Goal: Transaction & Acquisition: Purchase product/service

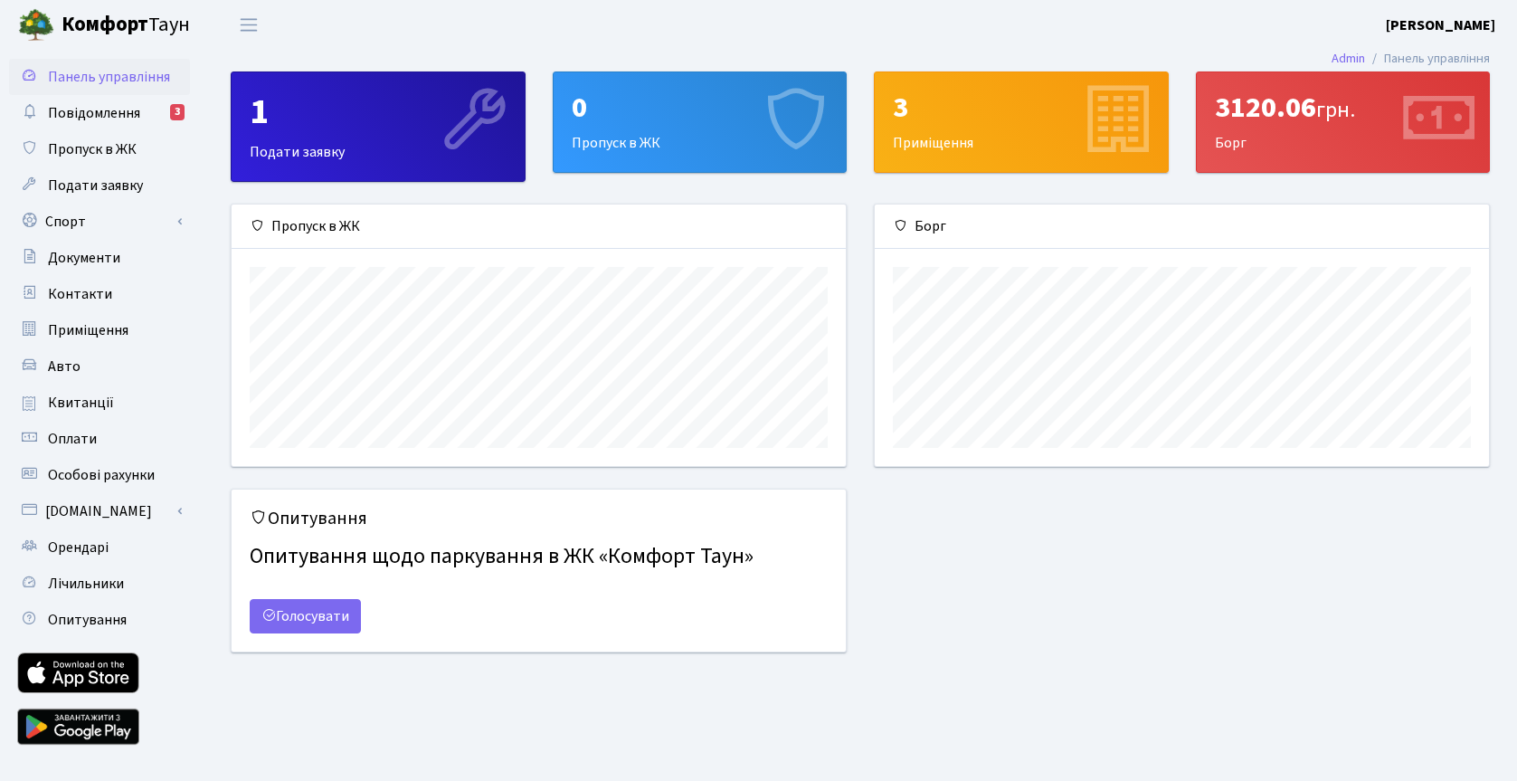
scroll to position [261, 614]
click at [81, 394] on span "Квитанції" at bounding box center [81, 403] width 66 height 20
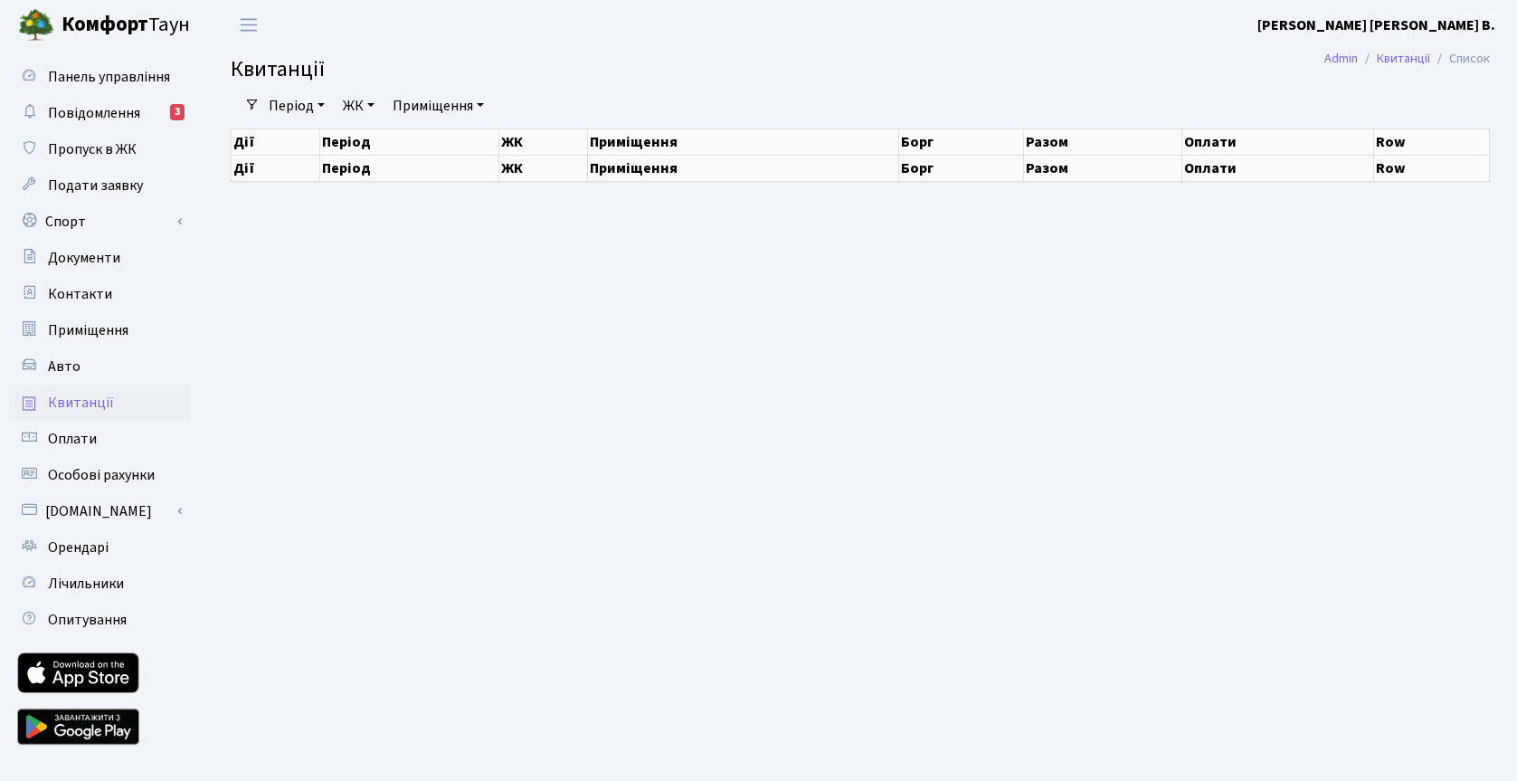
select select "25"
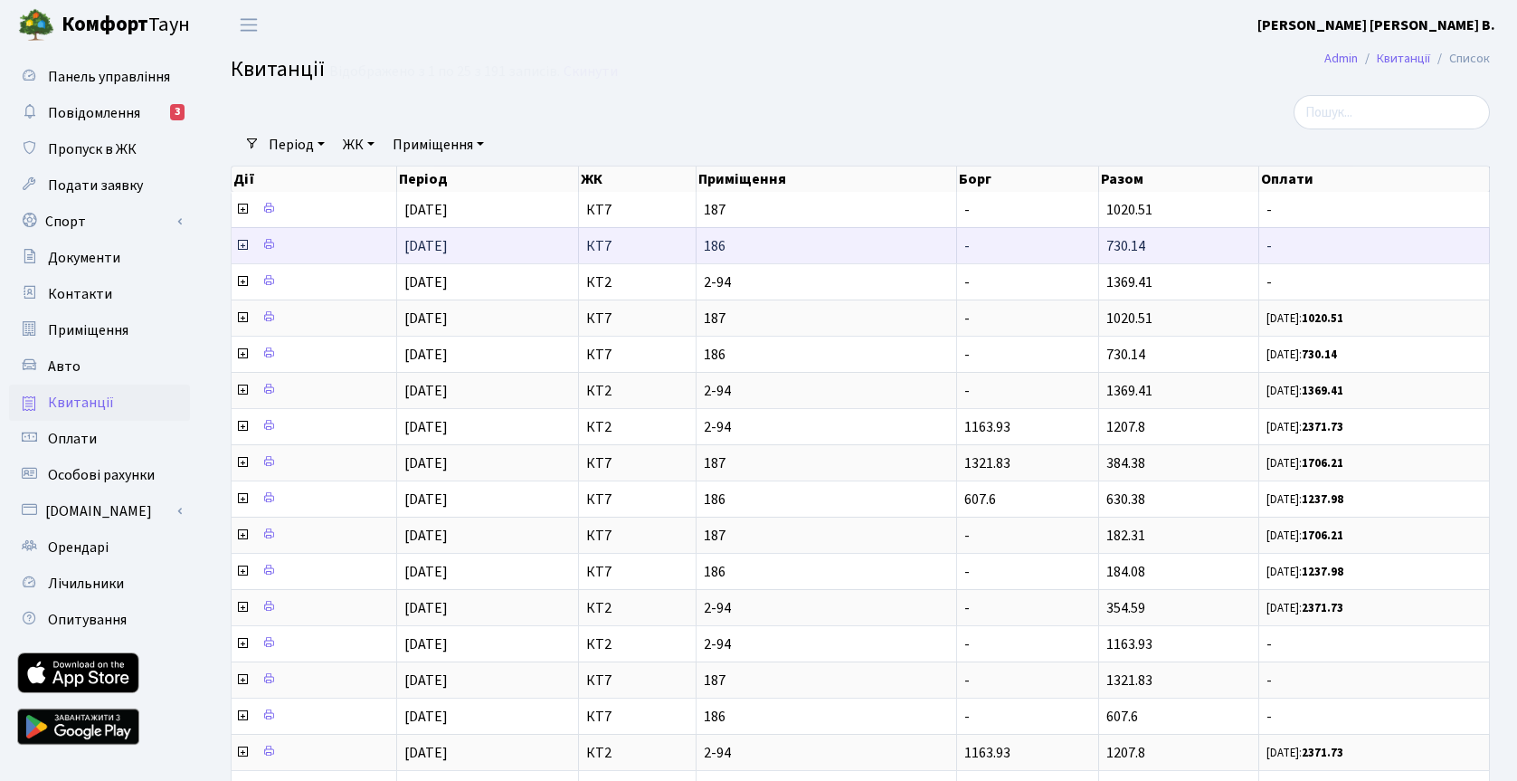
click at [243, 245] on icon at bounding box center [242, 245] width 14 height 14
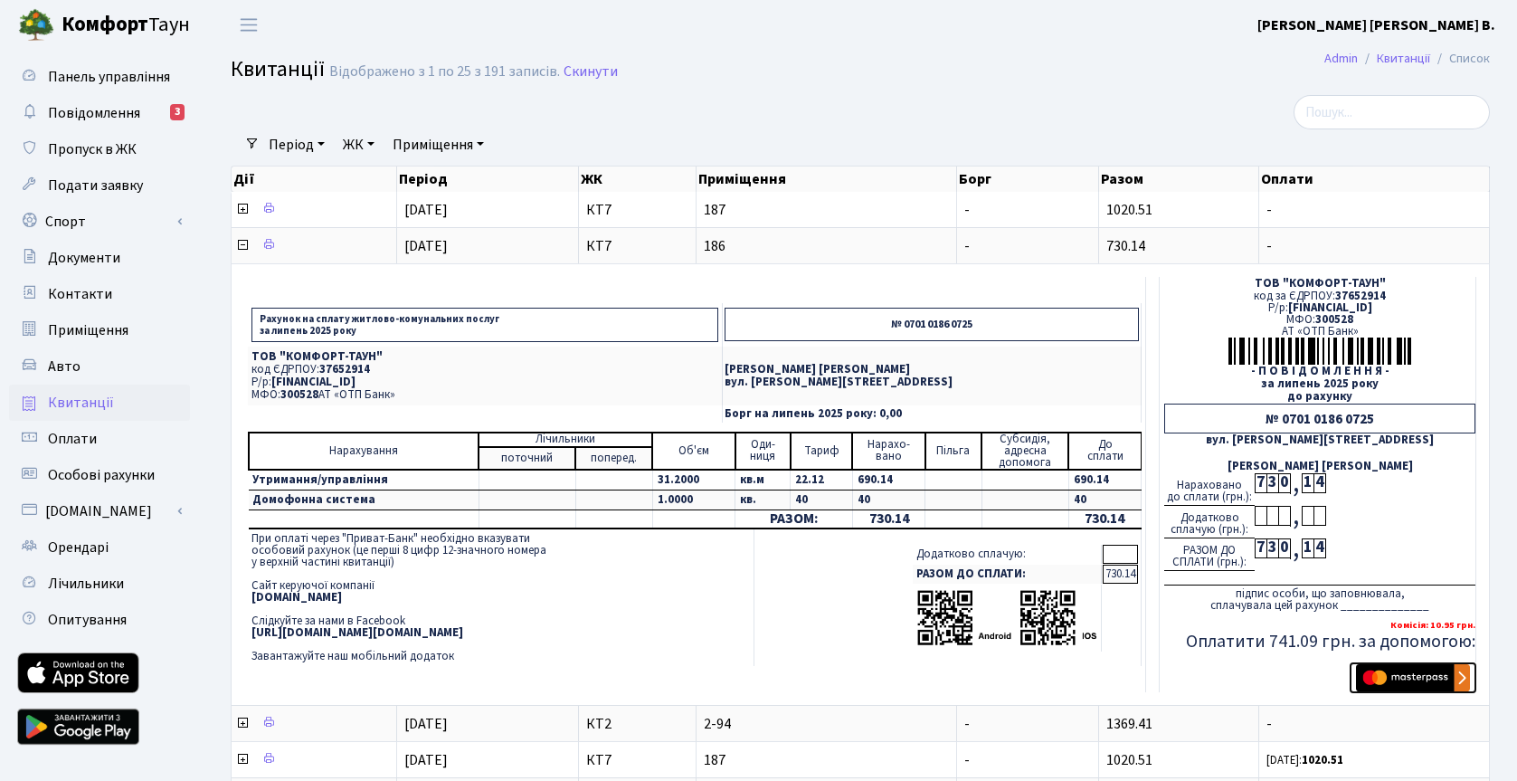
click at [1414, 687] on img "submit" at bounding box center [1413, 677] width 114 height 27
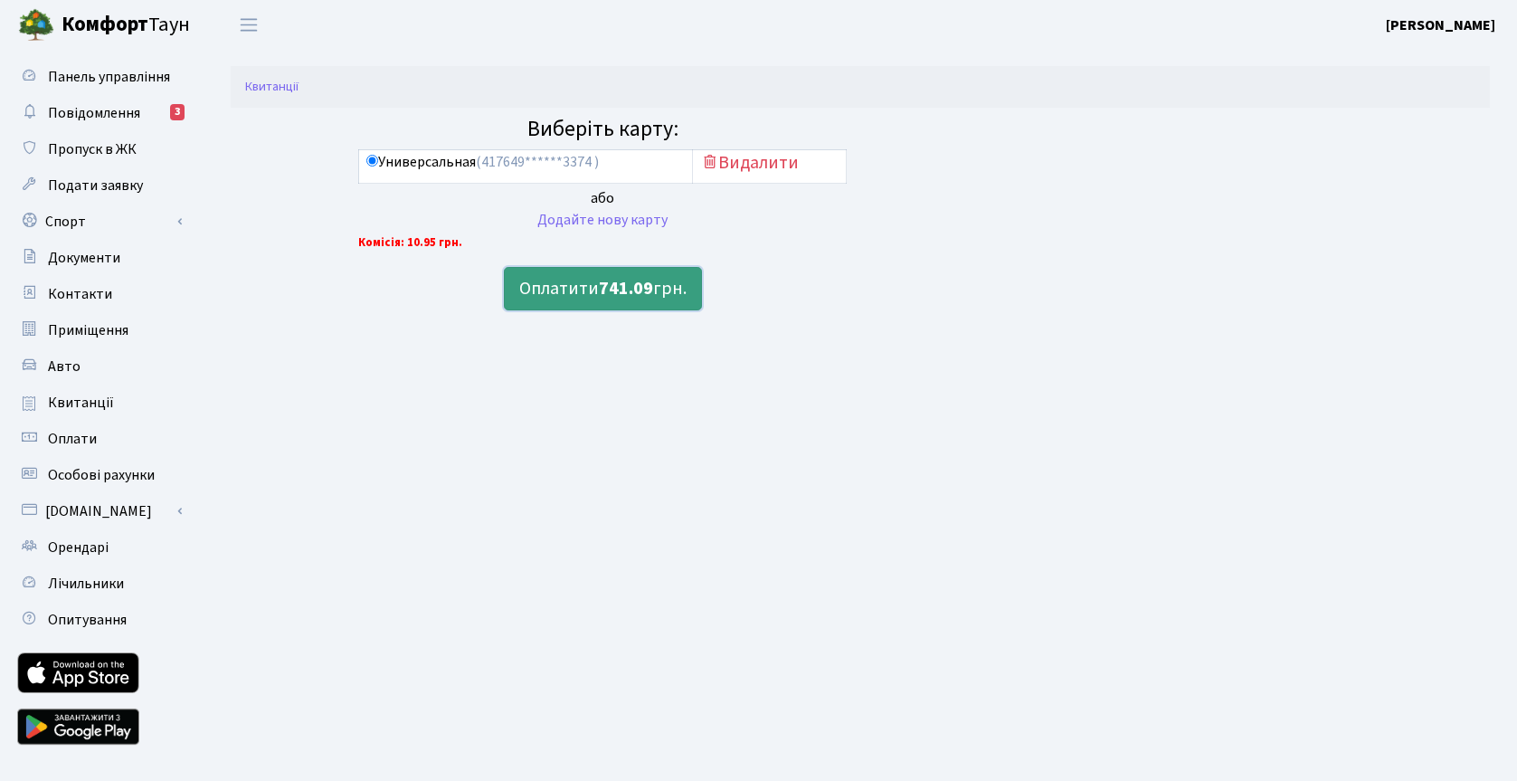
click at [632, 290] on b "741.09" at bounding box center [626, 288] width 54 height 25
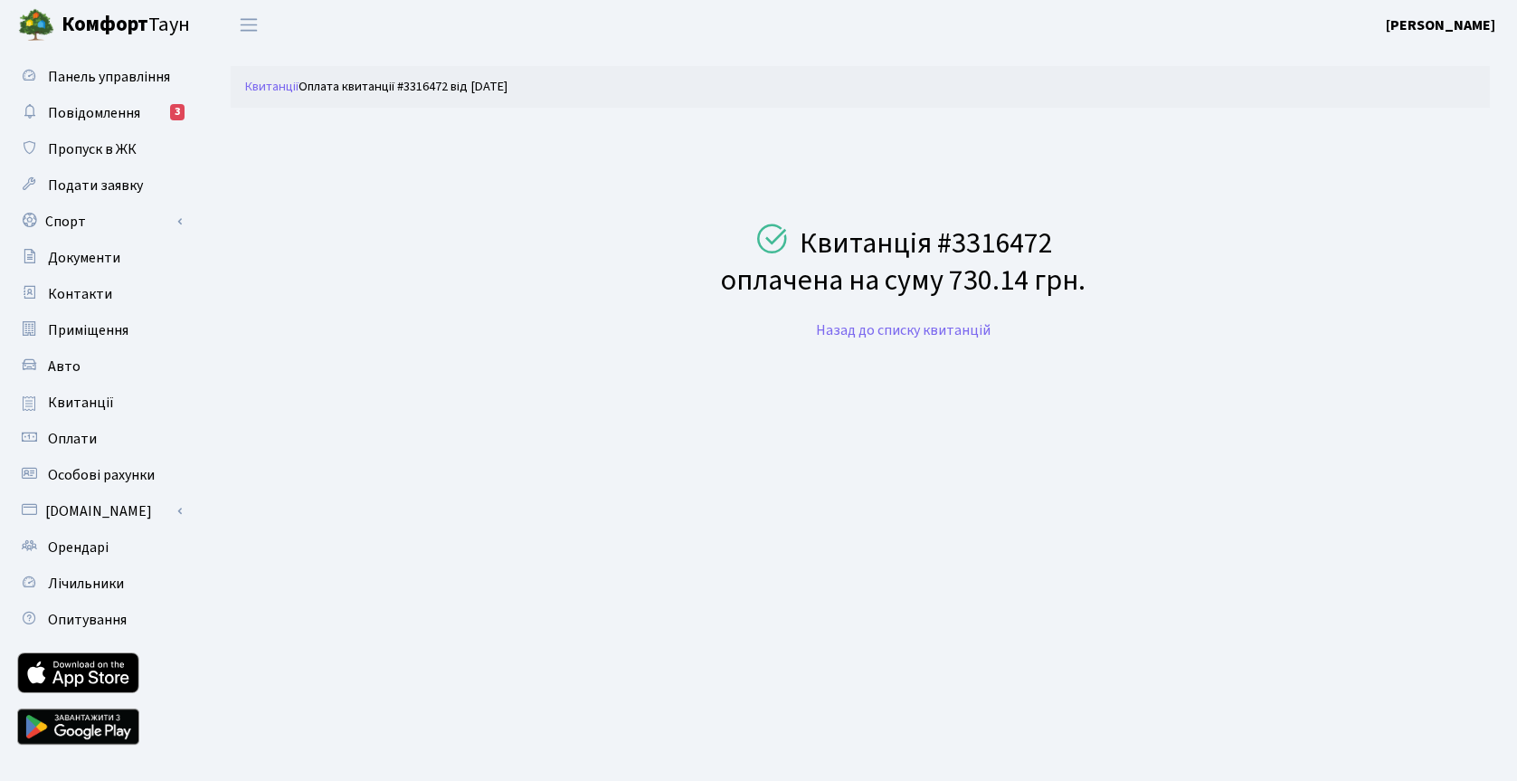
click at [100, 402] on span "Квитанції" at bounding box center [81, 403] width 66 height 20
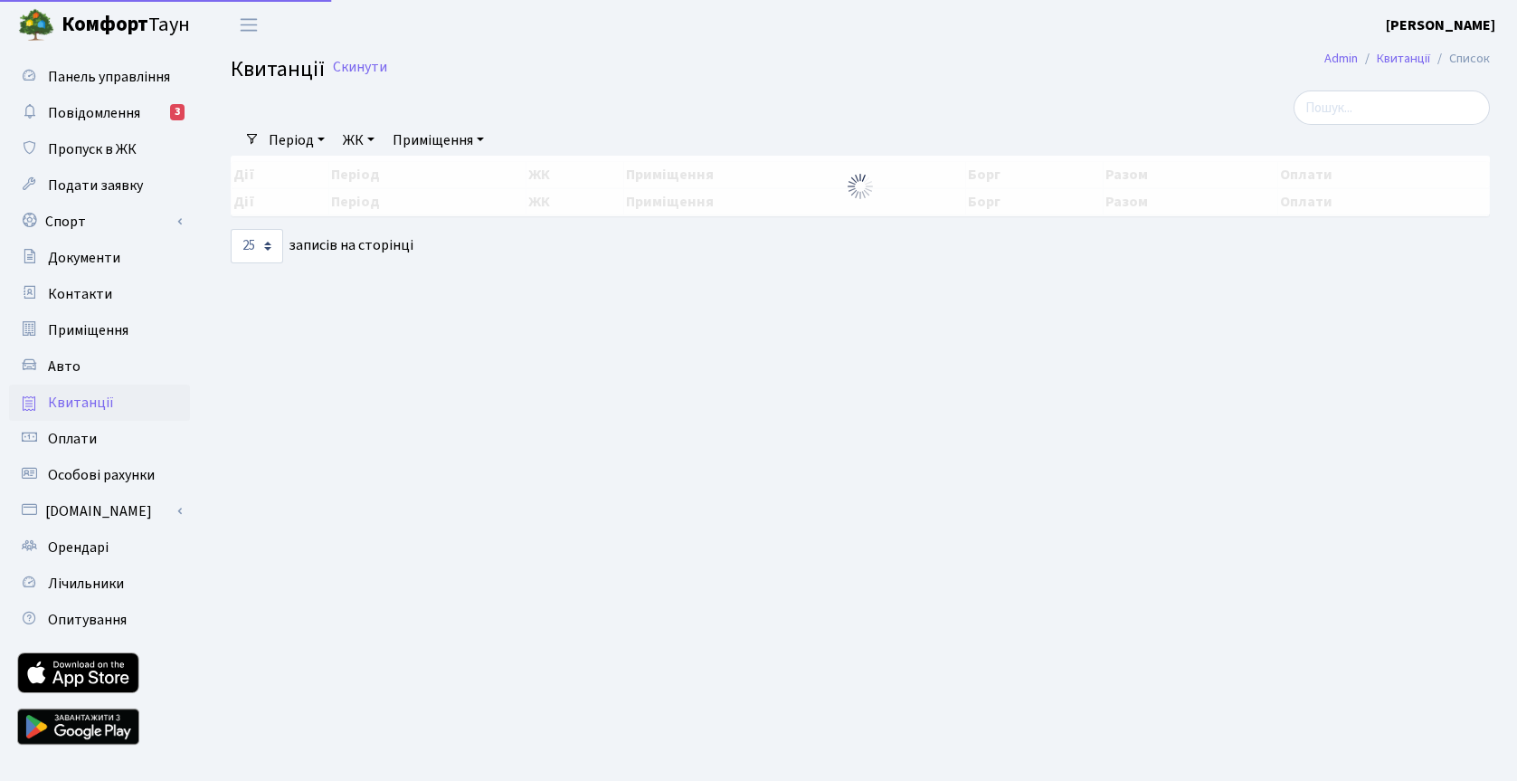
select select "25"
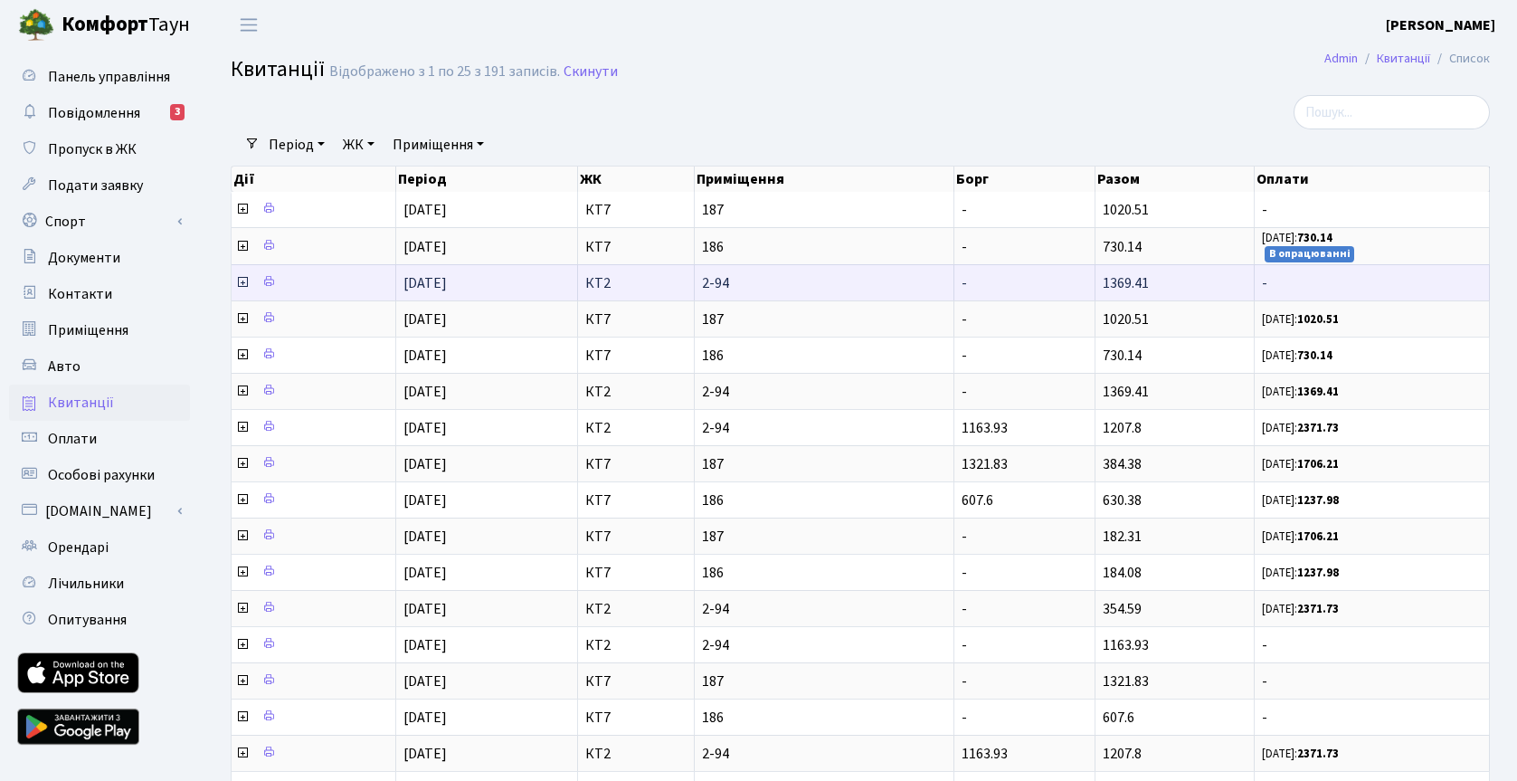
click at [242, 281] on icon at bounding box center [242, 282] width 14 height 14
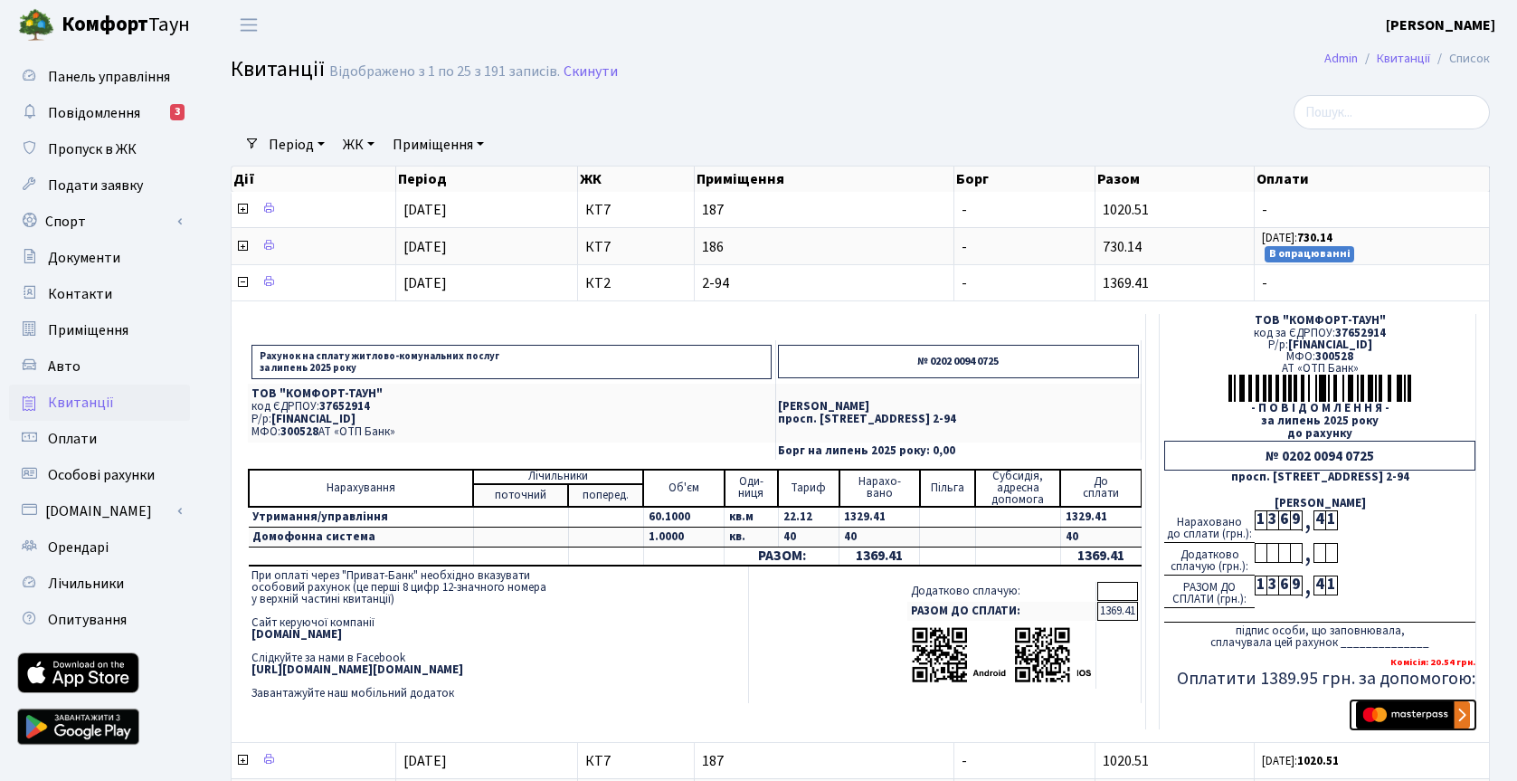
click at [1415, 717] on img "submit" at bounding box center [1413, 714] width 114 height 27
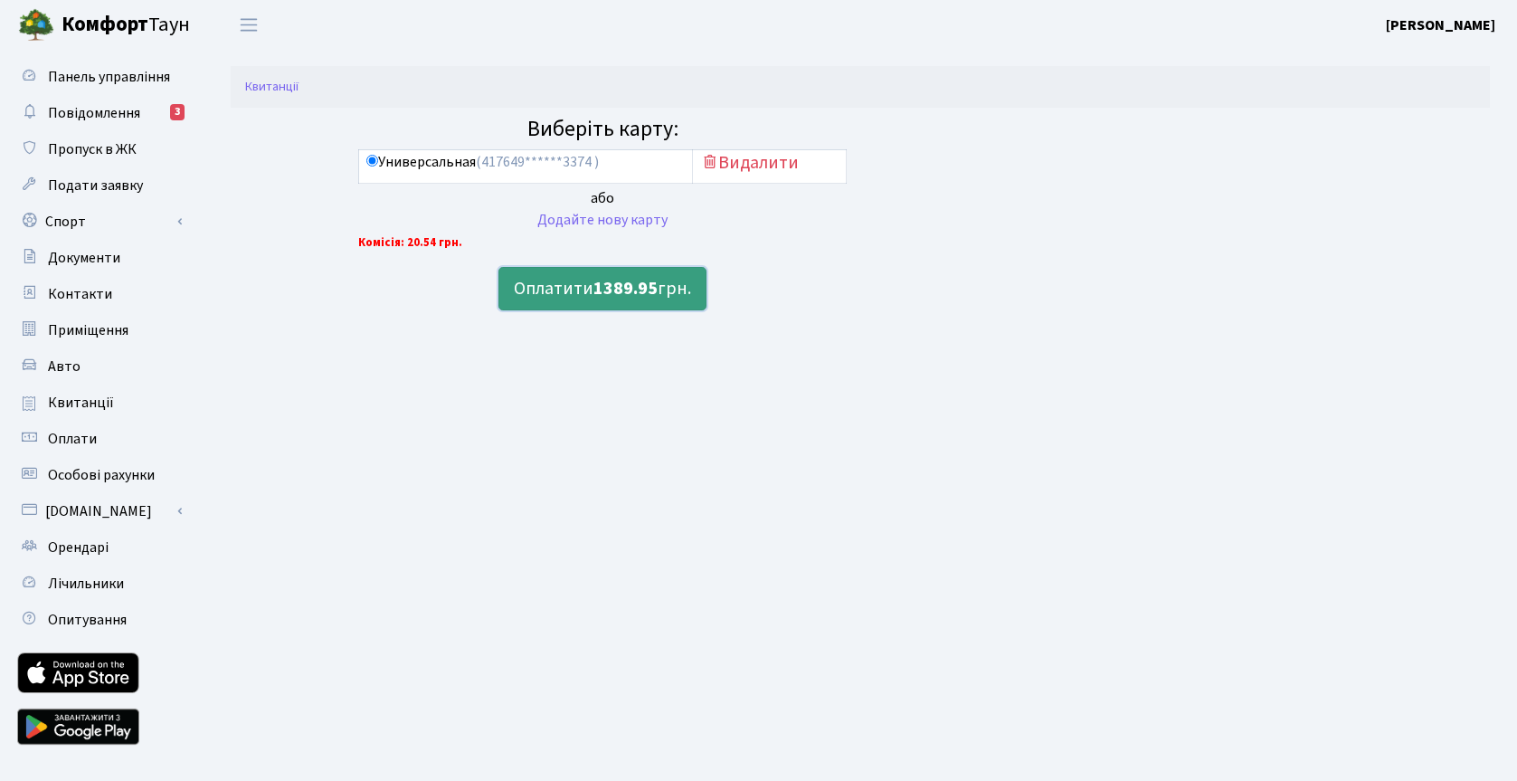
click at [605, 276] on b "1389.95" at bounding box center [626, 288] width 64 height 25
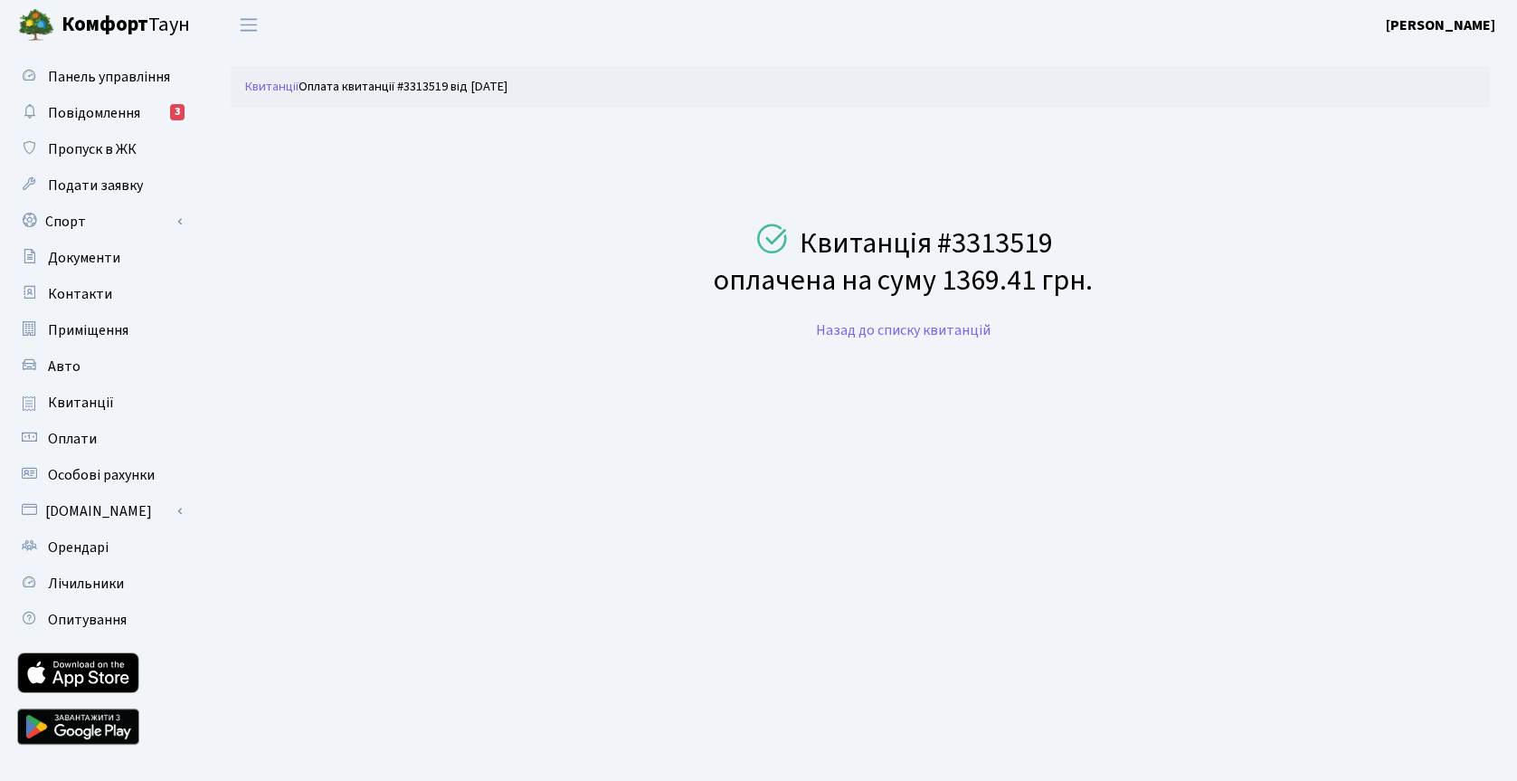
click at [99, 400] on span "Квитанції" at bounding box center [81, 403] width 66 height 20
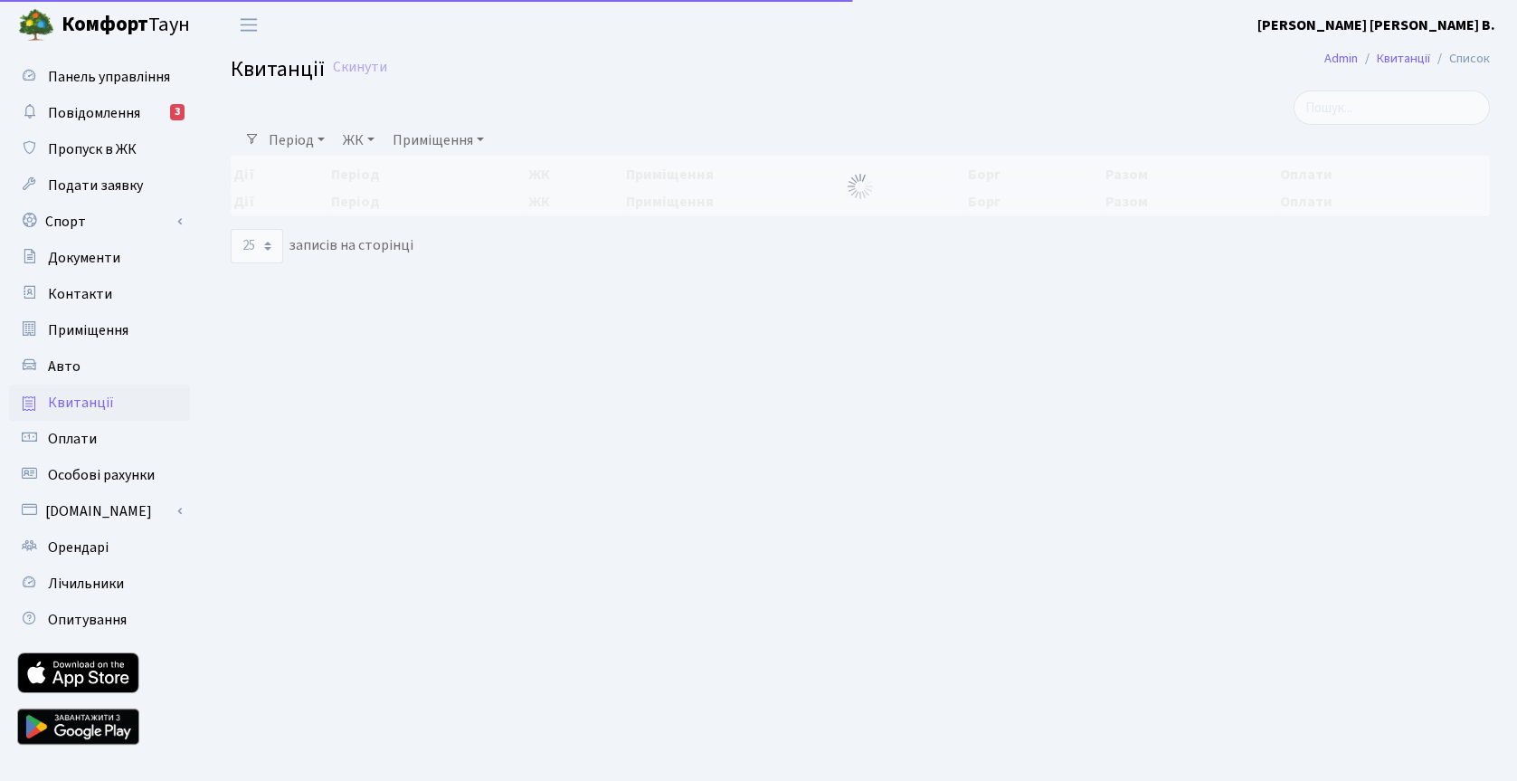
select select "25"
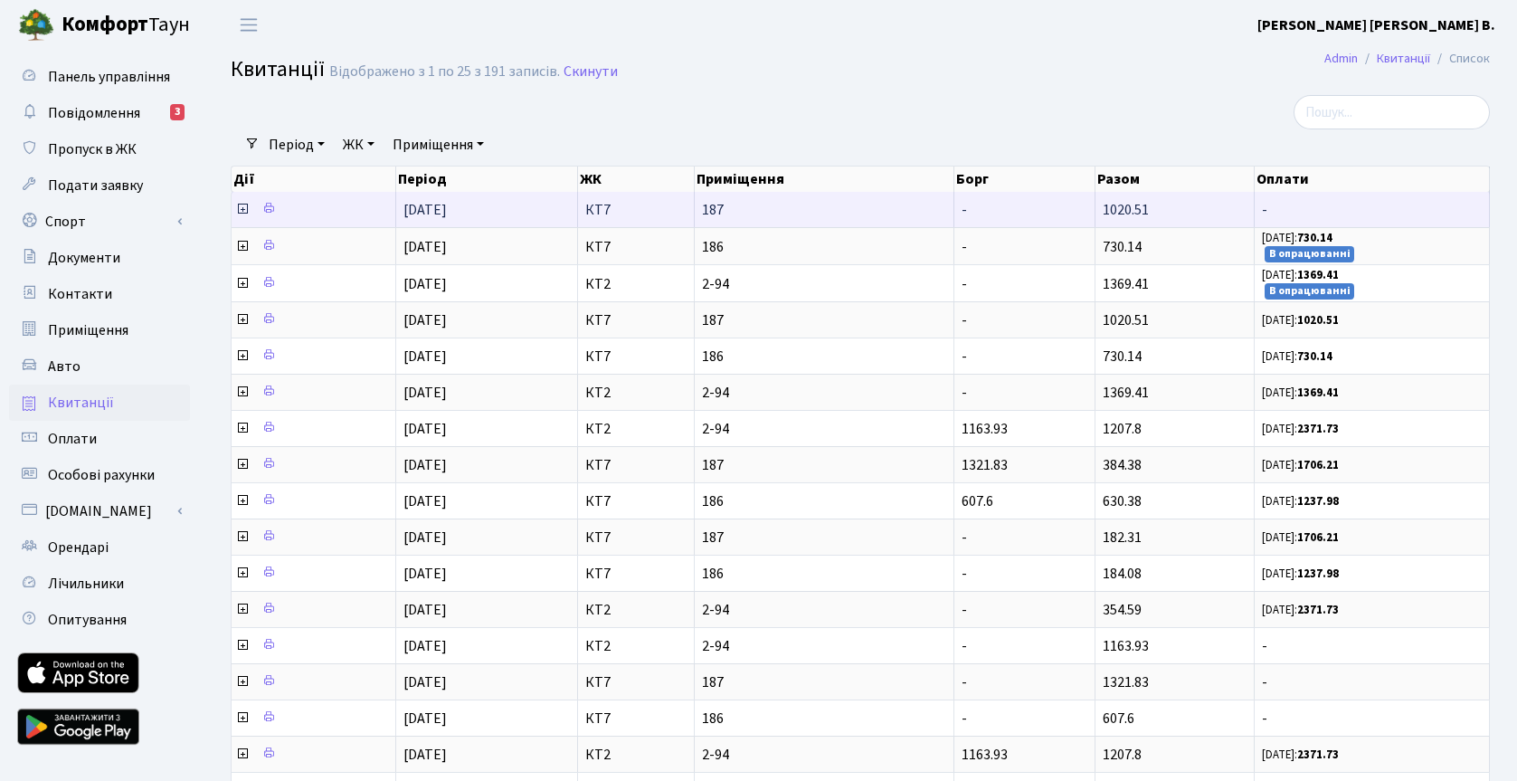
click at [242, 209] on icon at bounding box center [242, 209] width 14 height 14
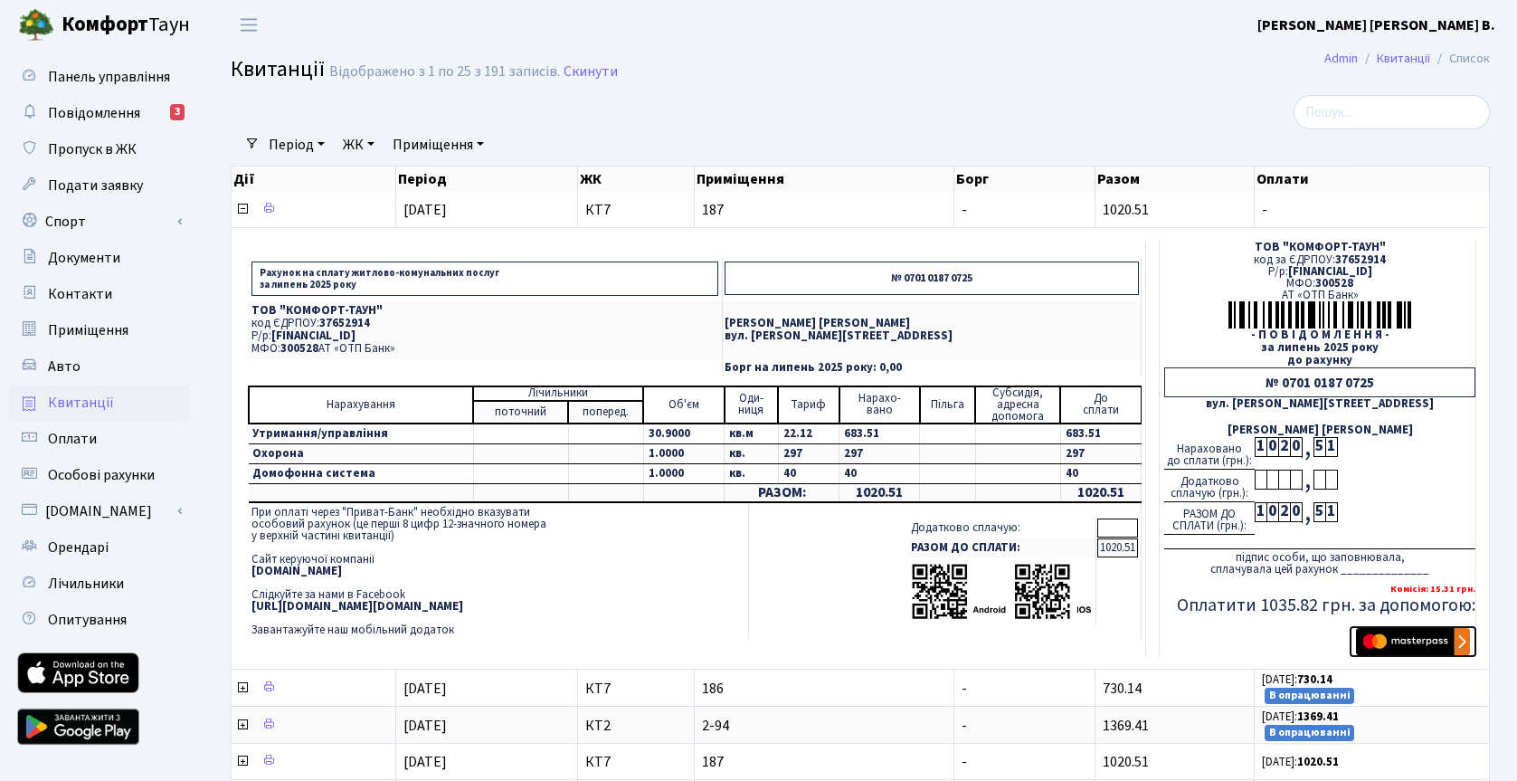
click at [1439, 643] on img "submit" at bounding box center [1413, 641] width 114 height 27
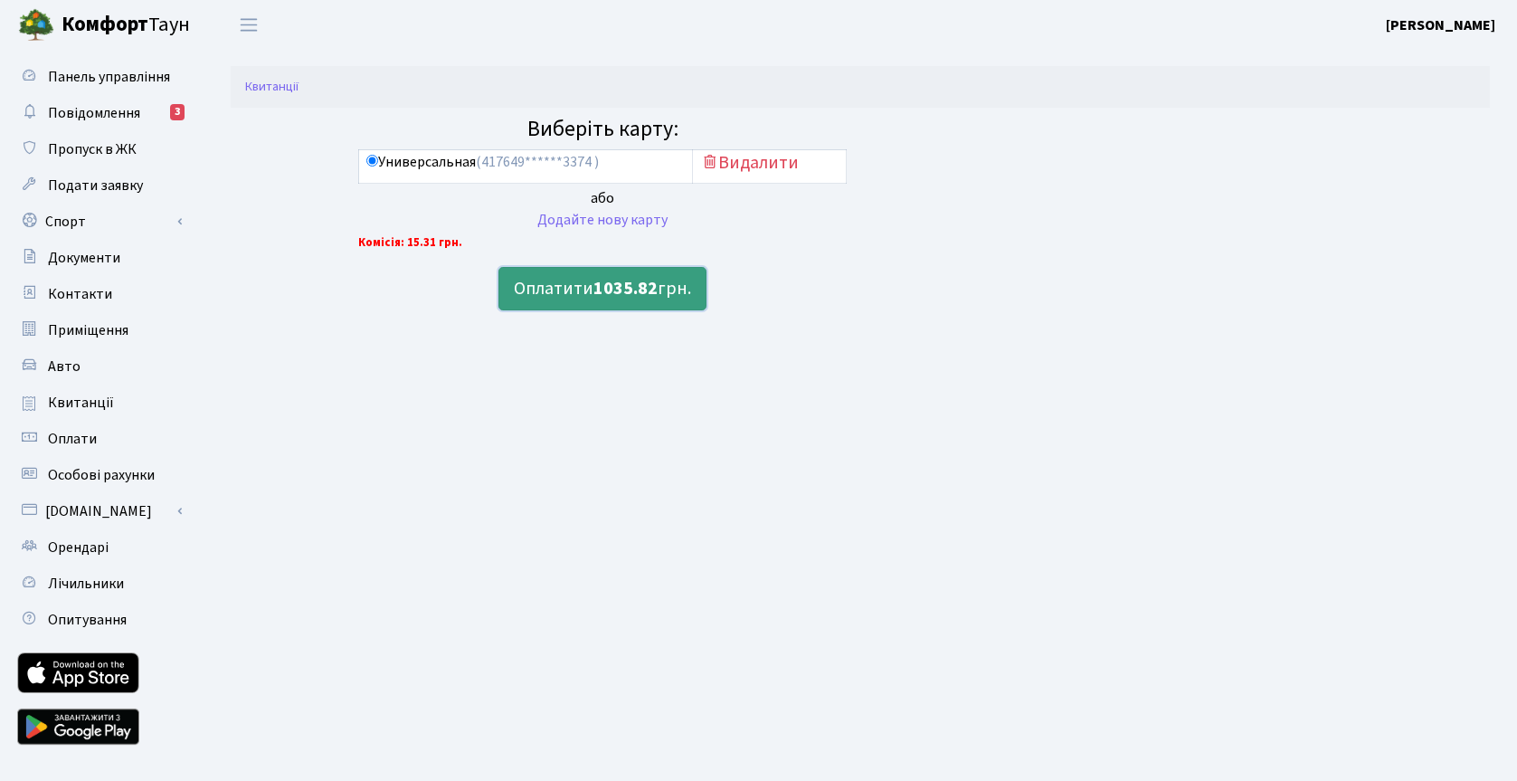
click at [644, 290] on b "1035.82" at bounding box center [626, 288] width 64 height 25
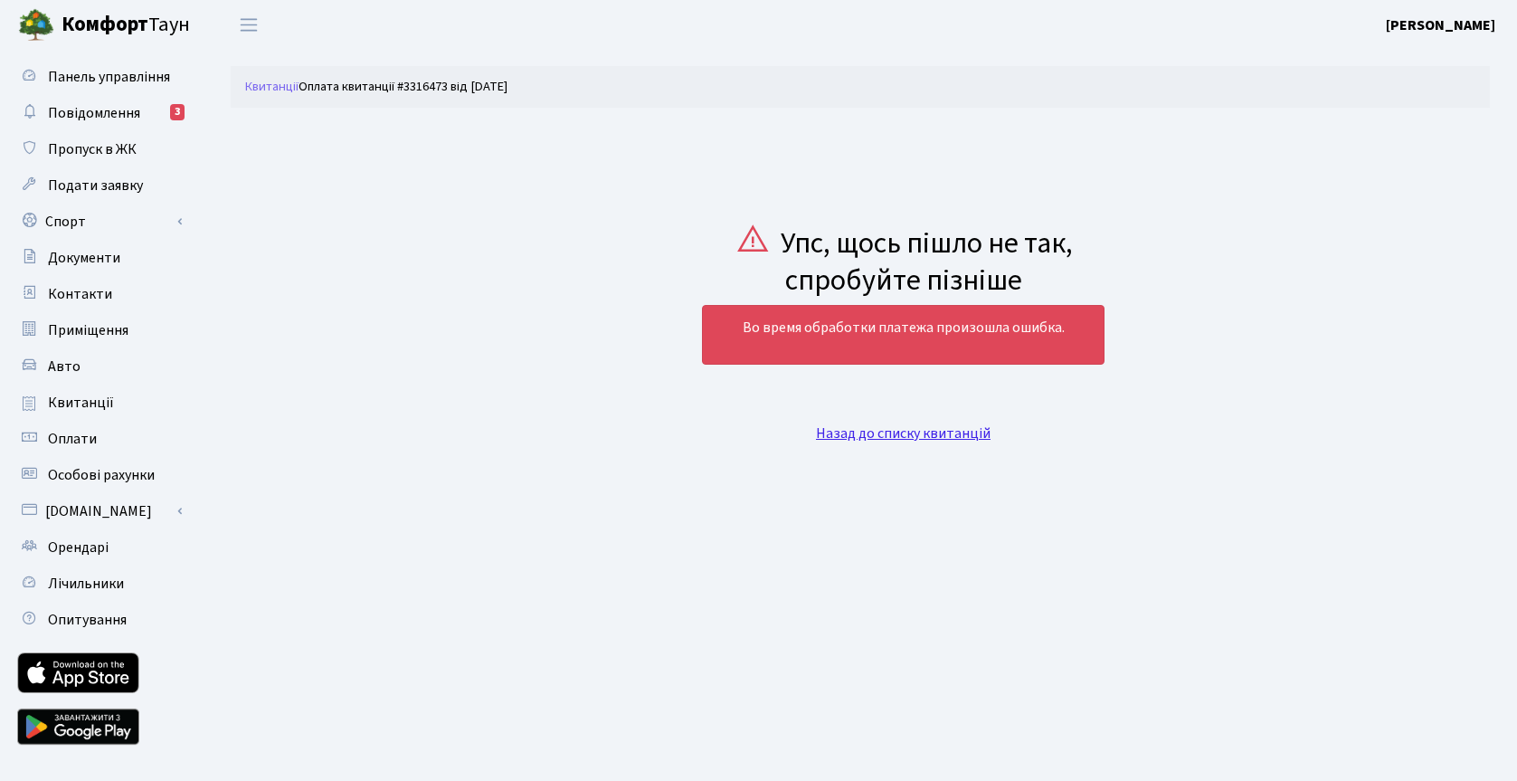
click at [869, 427] on link "Назад до списку квитанцій" at bounding box center [903, 433] width 175 height 20
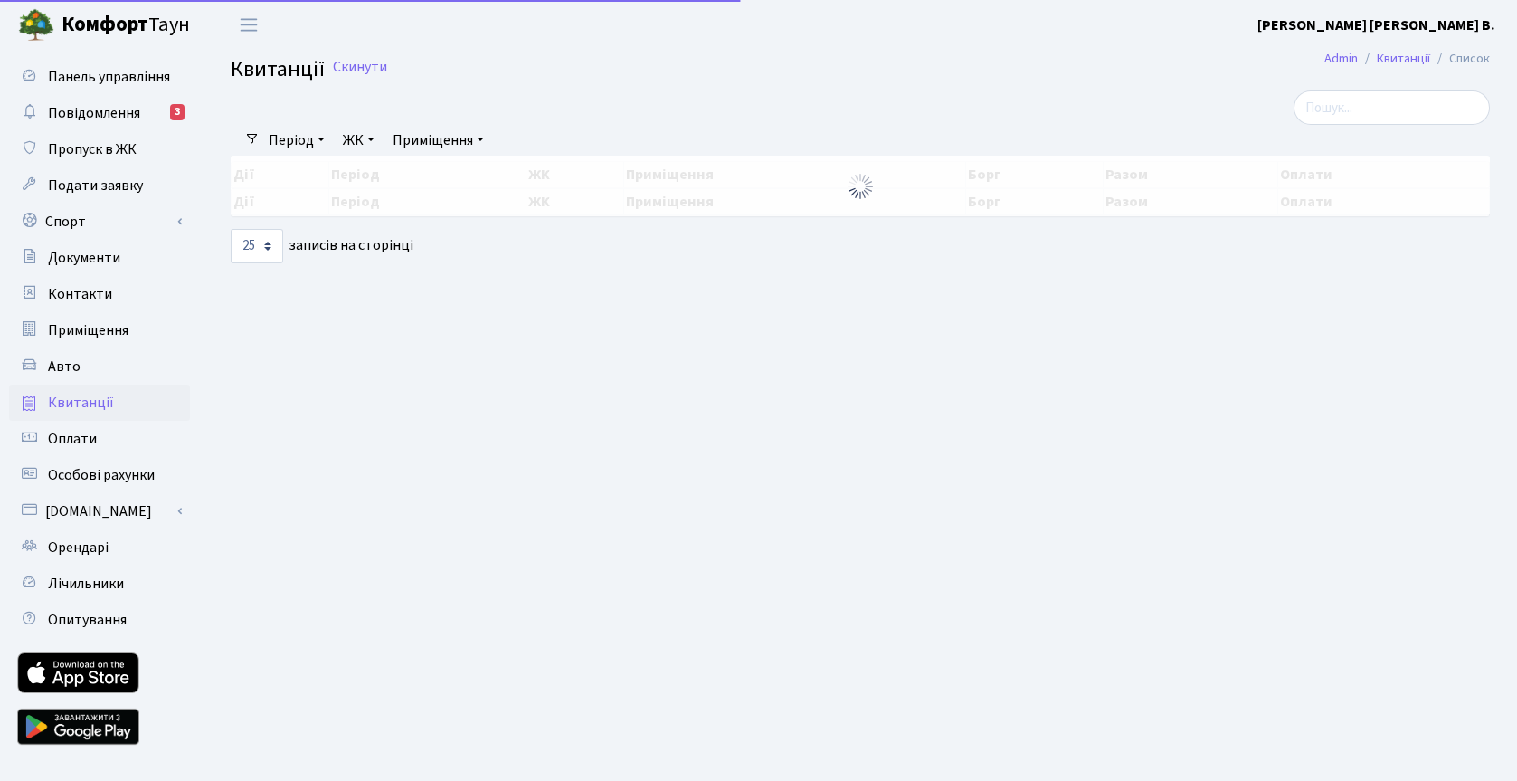
select select "25"
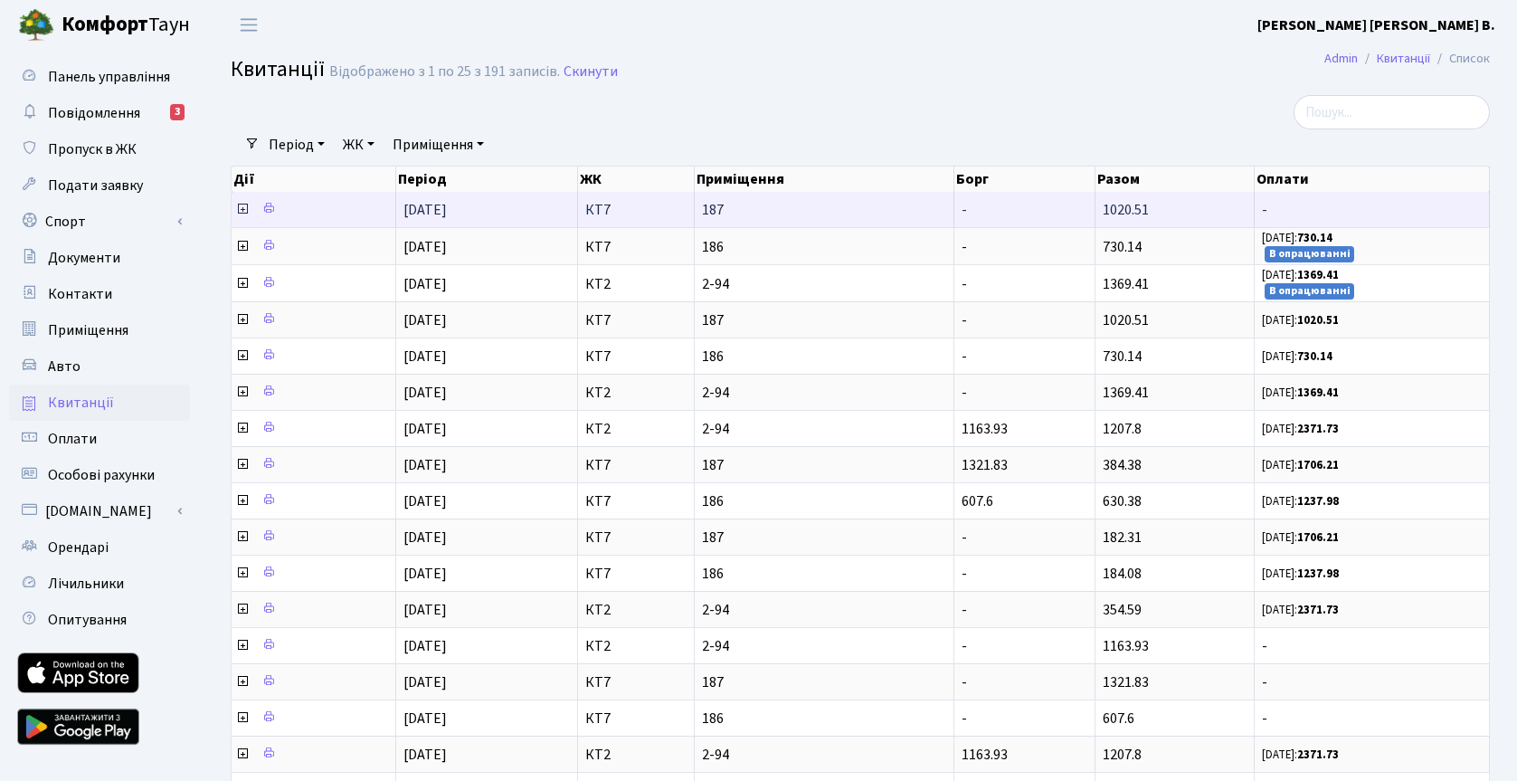
click at [242, 211] on icon at bounding box center [242, 209] width 14 height 14
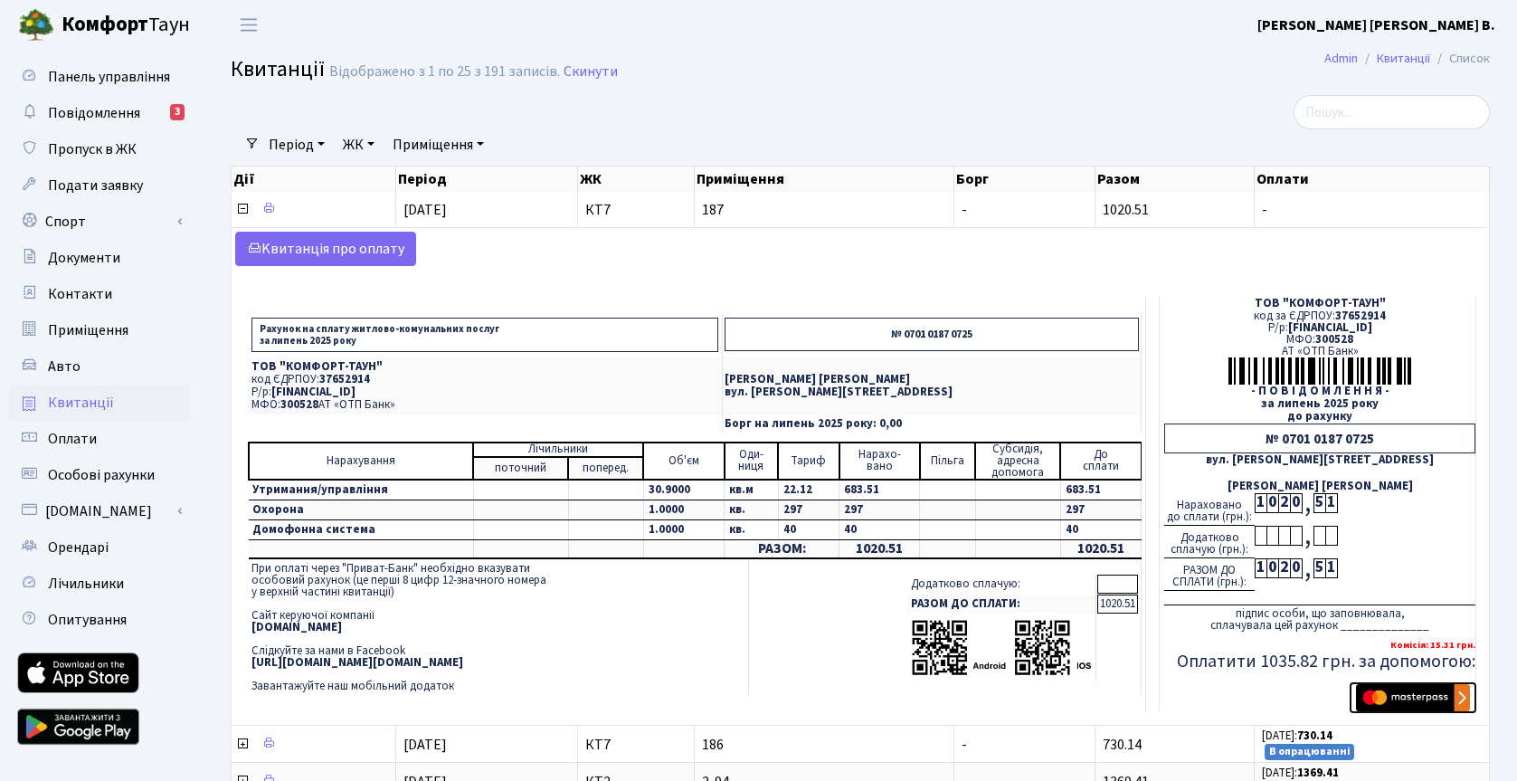
click at [1406, 701] on img "submit" at bounding box center [1413, 697] width 114 height 27
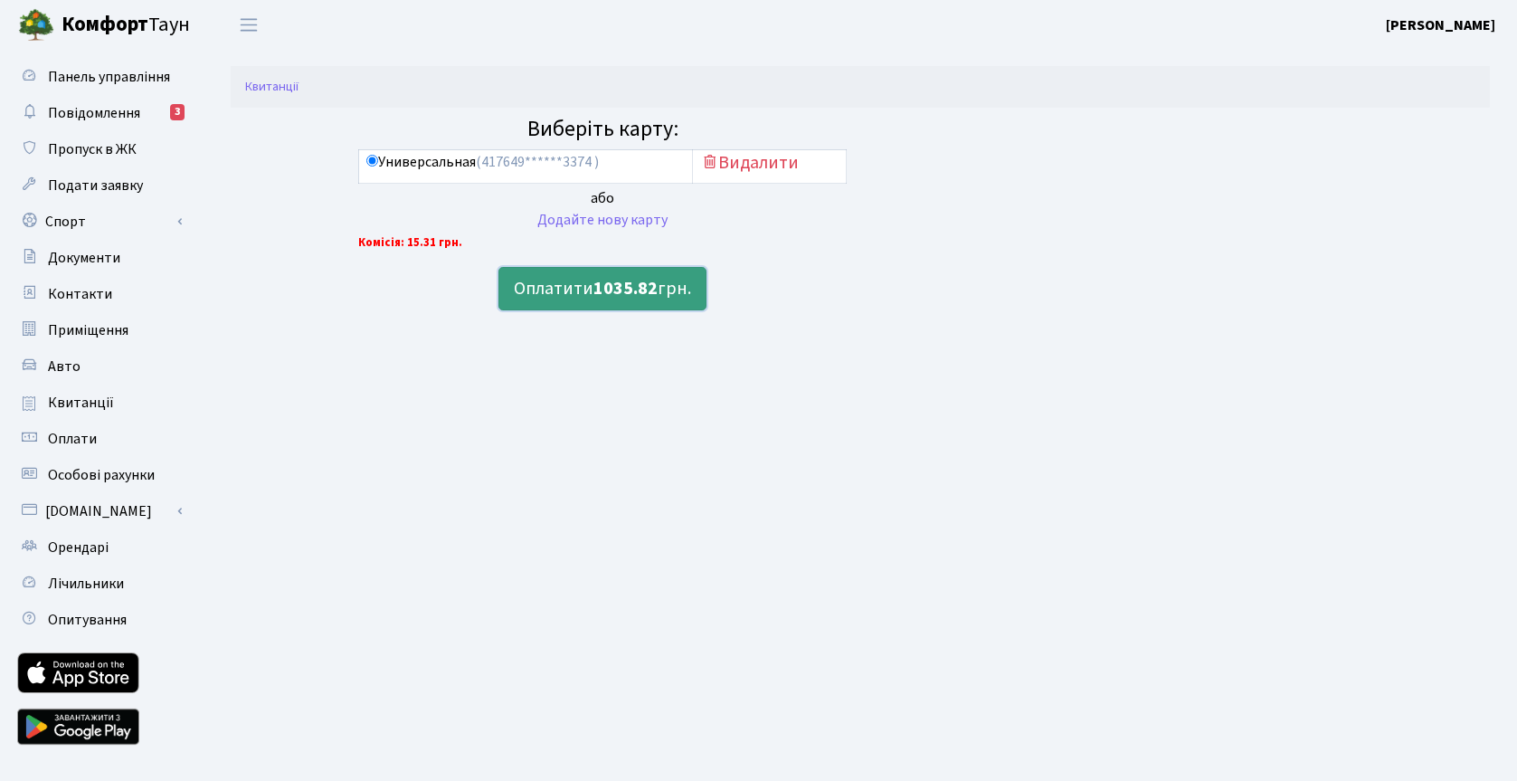
click at [591, 287] on button "Оплатити 1035.82 грн." at bounding box center [603, 288] width 208 height 43
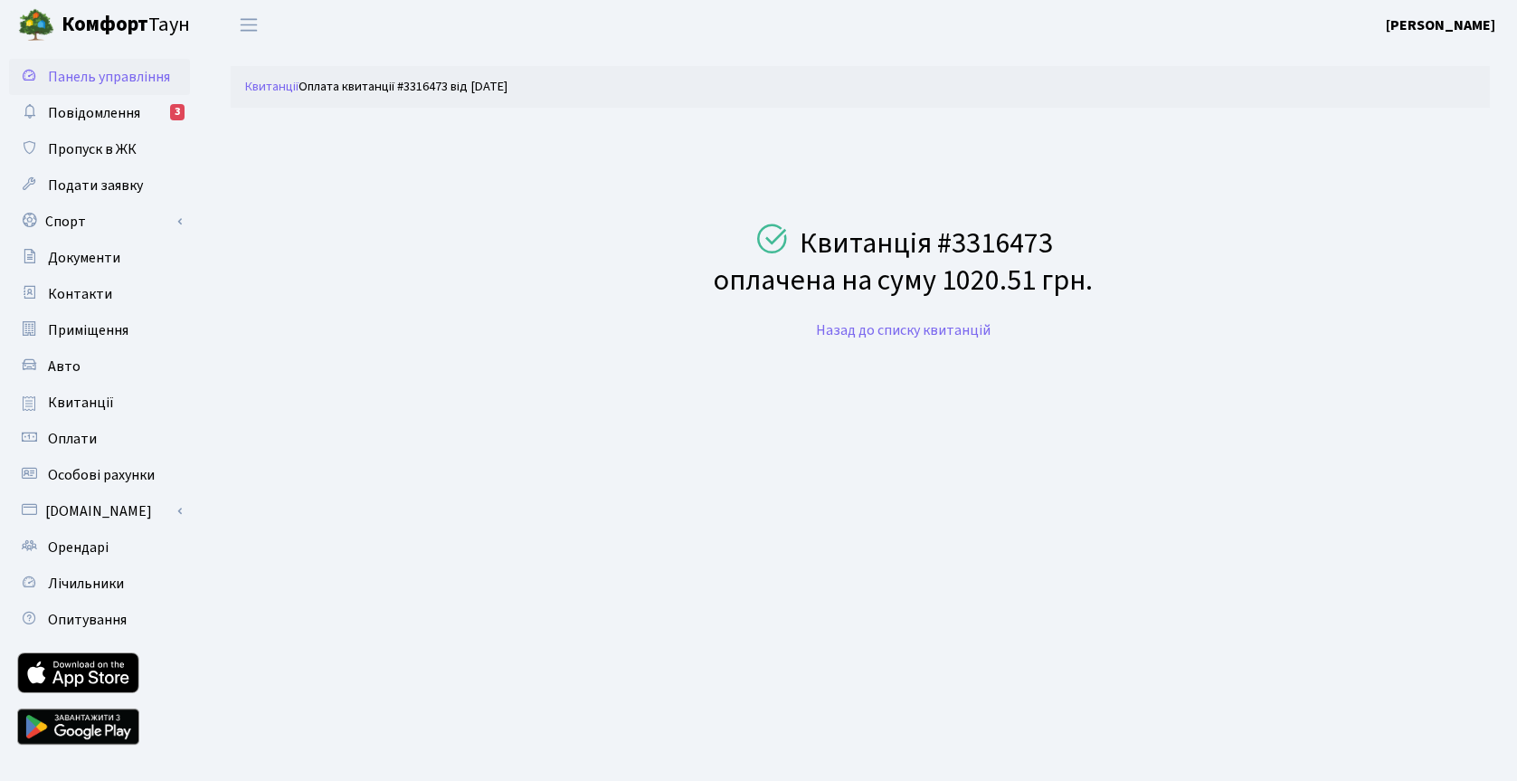
click at [102, 73] on span "Панель управління" at bounding box center [109, 77] width 122 height 20
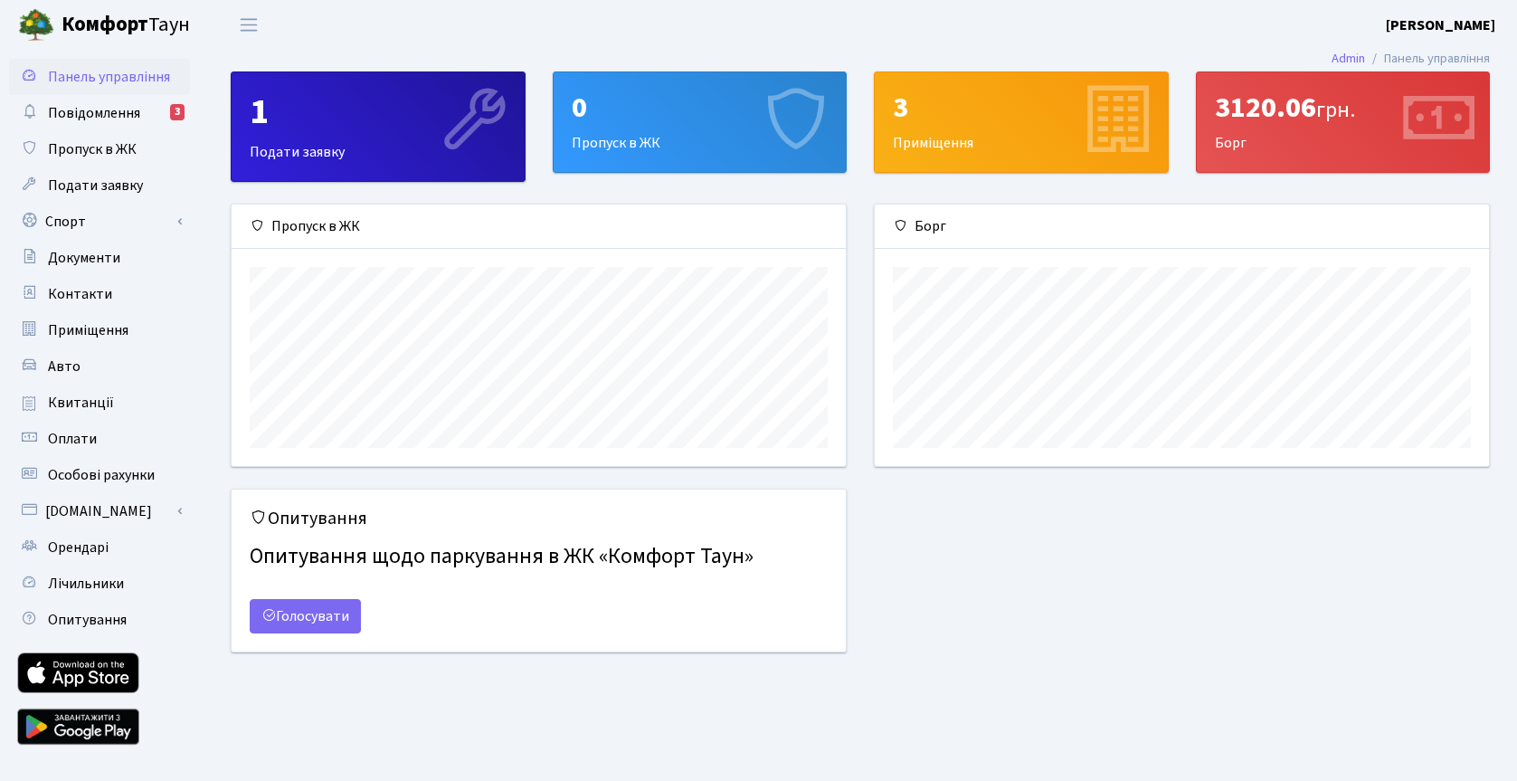
scroll to position [261, 614]
